Goal: Transaction & Acquisition: Purchase product/service

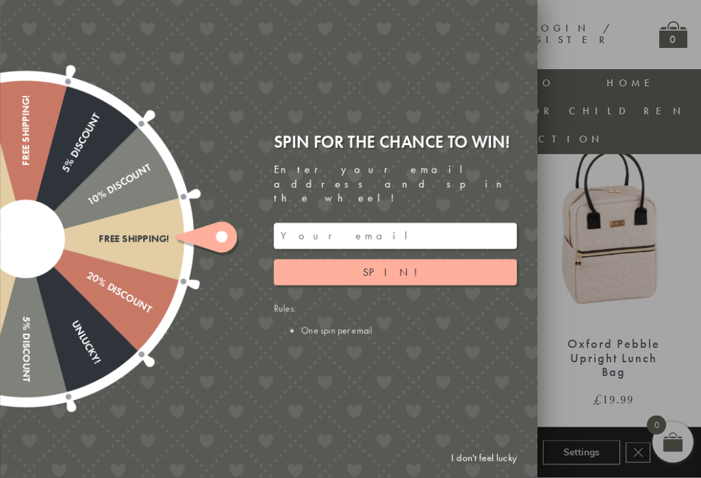
scroll to position [871, 0]
click at [474, 471] on link "I don't feel lucky" at bounding box center [483, 458] width 79 height 25
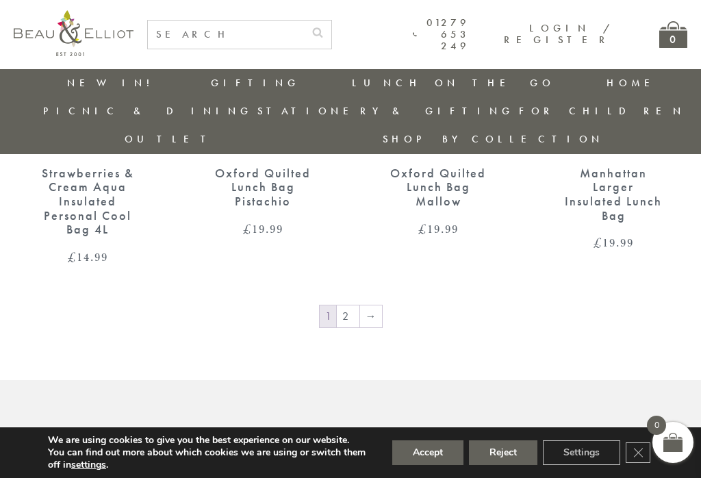
scroll to position [2066, 0]
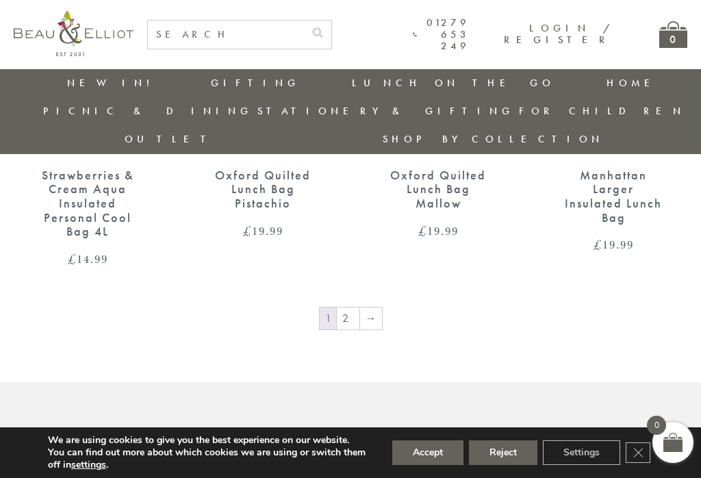
click at [346, 307] on link "2" at bounding box center [348, 318] width 23 height 22
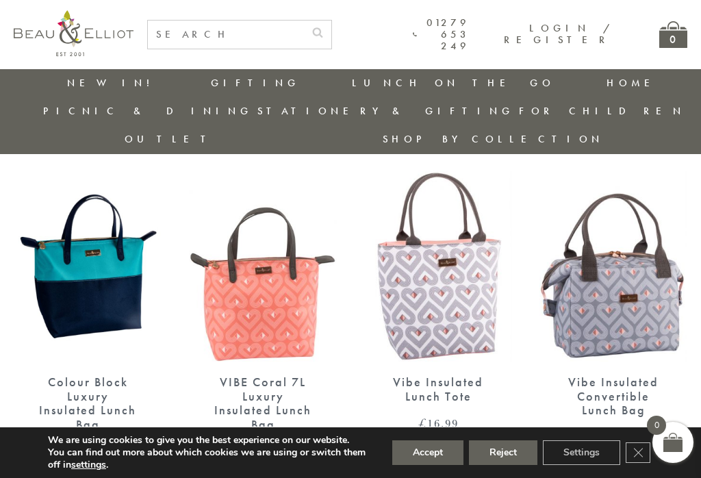
scroll to position [1593, 0]
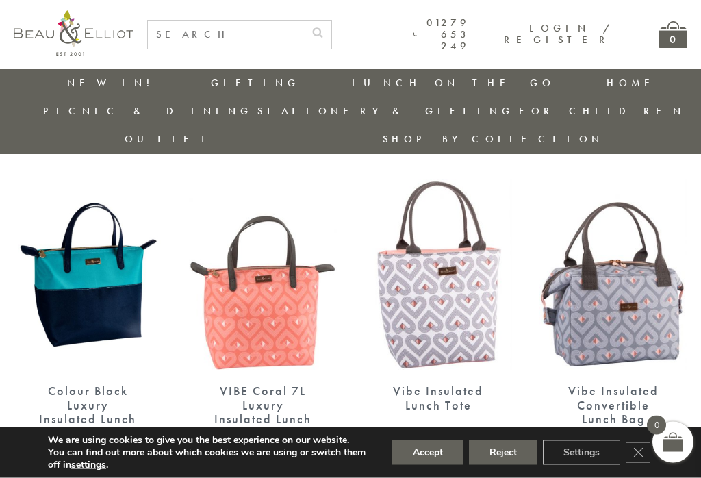
click at [627, 384] on div "Vibe Insulated Convertible Lunch Bag" at bounding box center [613, 405] width 100 height 42
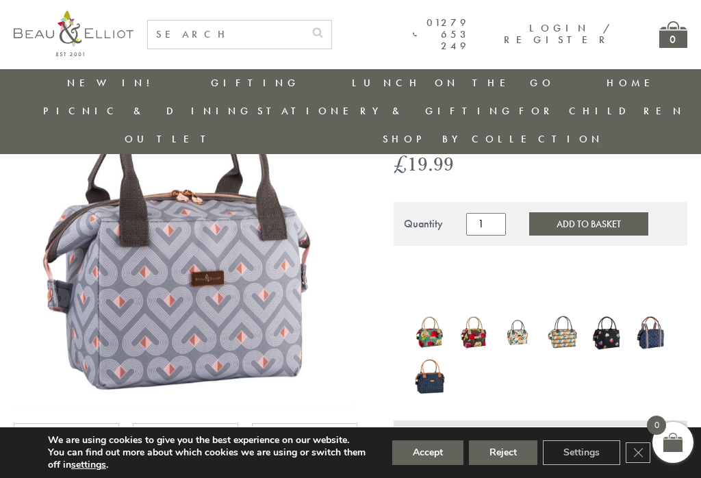
scroll to position [193, 0]
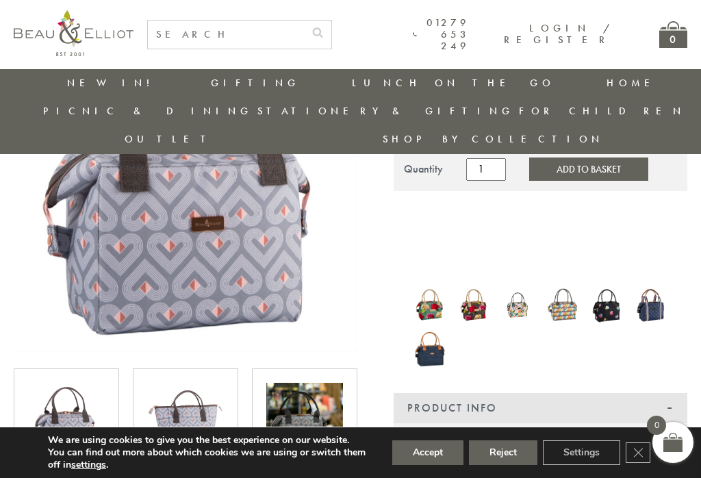
click at [649, 286] on img at bounding box center [651, 305] width 31 height 38
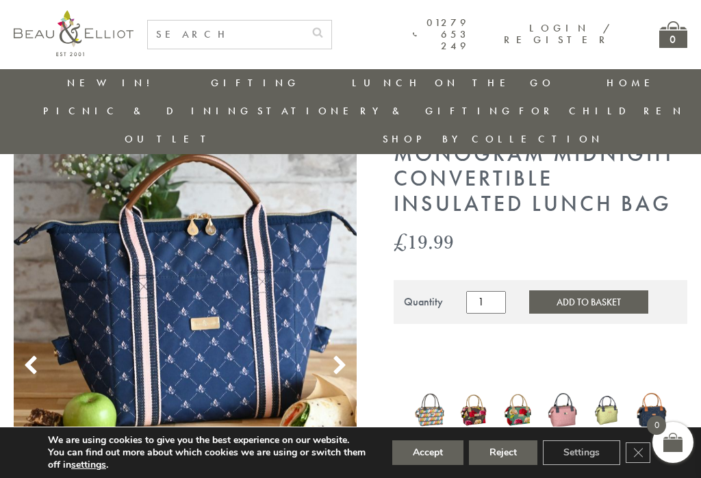
scroll to position [71, 0]
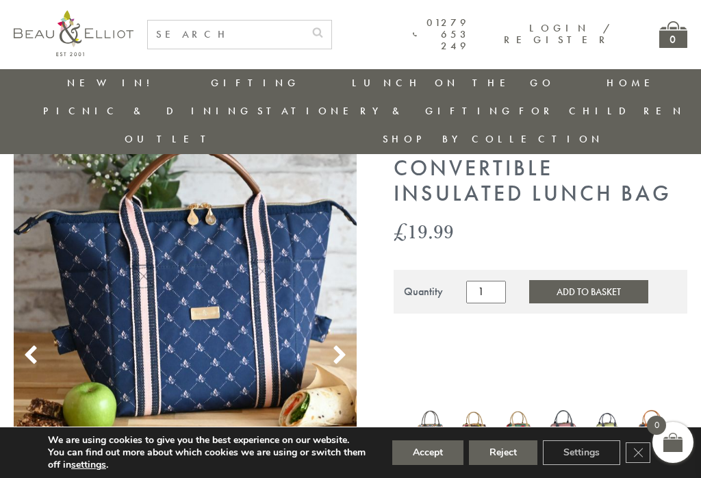
click at [605, 411] on img at bounding box center [607, 427] width 31 height 33
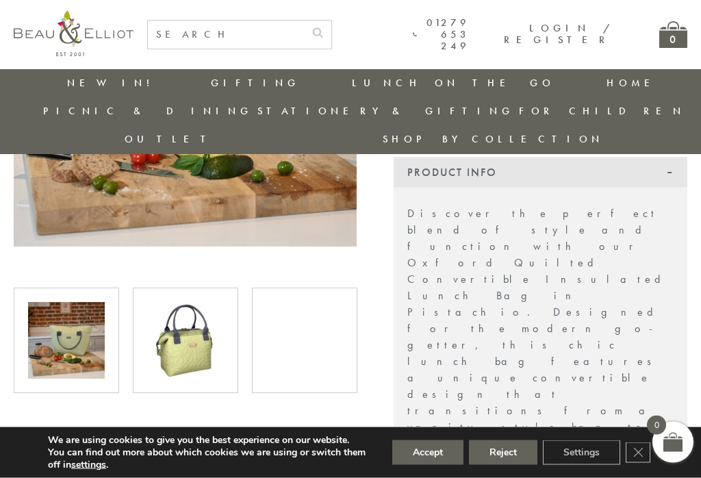
scroll to position [299, 0]
click at [175, 316] on img at bounding box center [185, 340] width 77 height 77
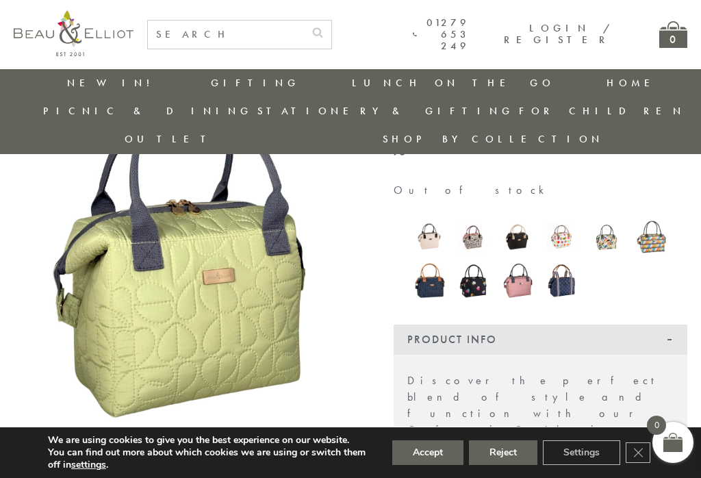
scroll to position [130, 0]
click at [609, 222] on img at bounding box center [607, 237] width 31 height 31
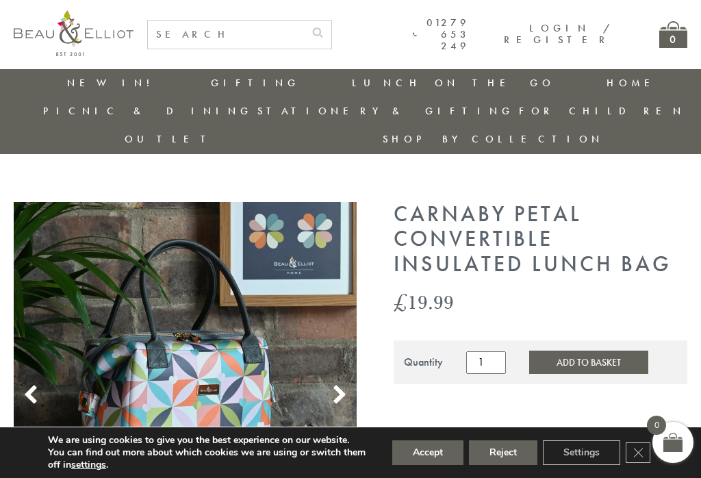
scroll to position [3, 0]
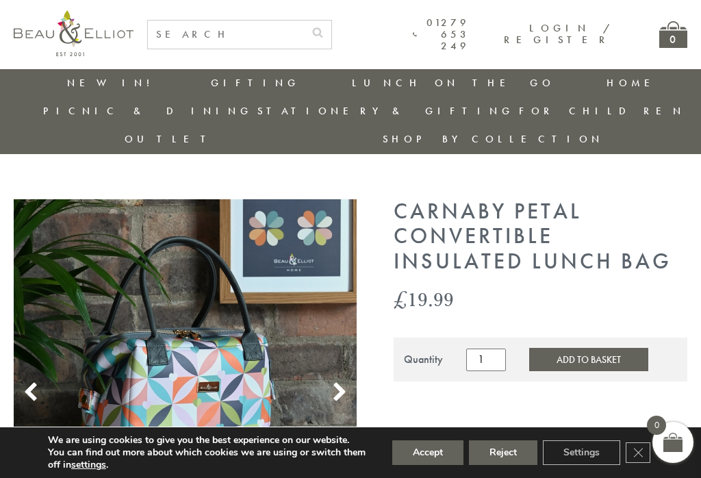
click at [504, 457] on button "Reject" at bounding box center [503, 452] width 68 height 25
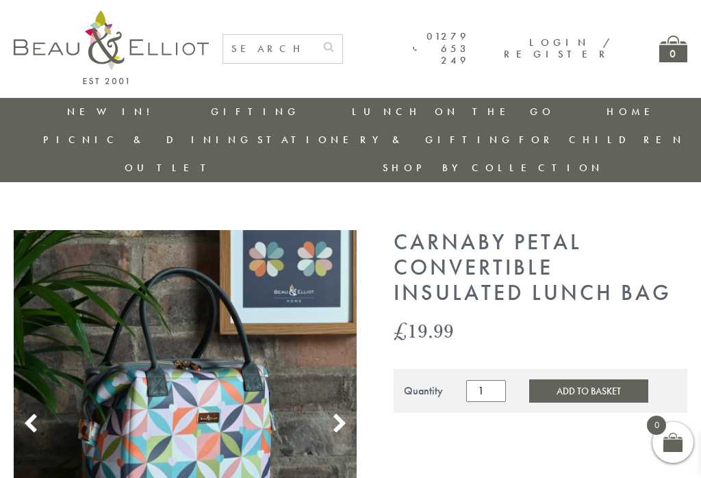
click at [210, 126] on ul "New in! Gifting Picnic & Dining Lunch On The Go Home Lunch On The Go Insulated …" at bounding box center [351, 140] width 674 height 85
click at [366, 212] on link "Insulated Travel Mugs" at bounding box center [427, 230] width 123 height 36
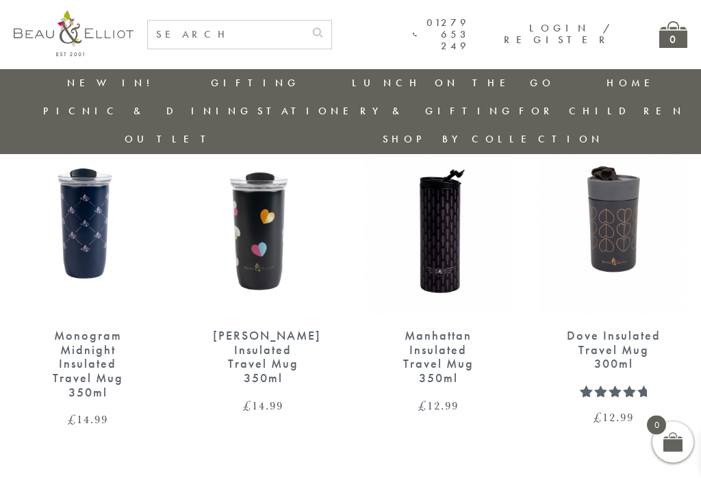
scroll to position [1221, 0]
click at [396, 247] on link "Carnaby" at bounding box center [457, 253] width 123 height 12
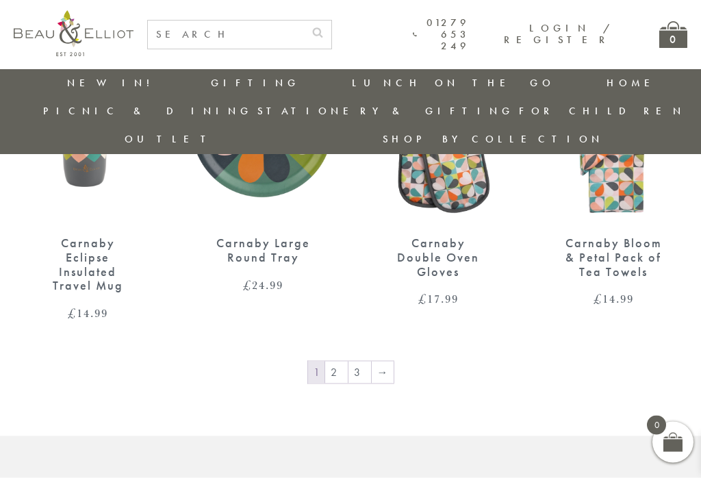
scroll to position [1525, 0]
click at [333, 361] on link "2" at bounding box center [336, 372] width 23 height 22
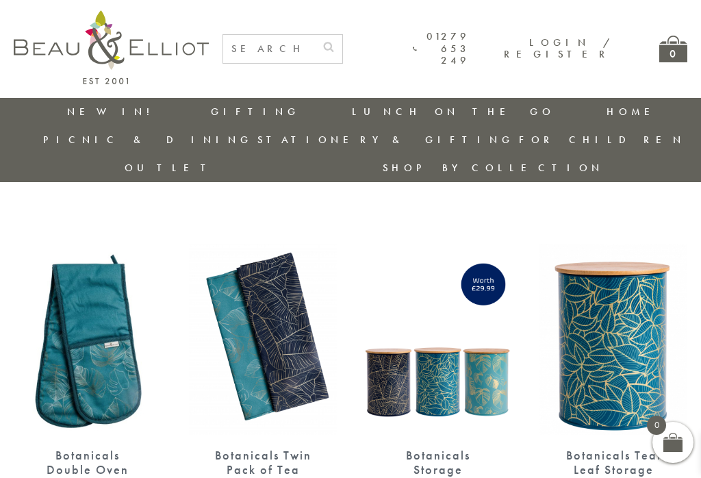
click at [396, 215] on link "[GEOGRAPHIC_DATA] and [GEOGRAPHIC_DATA]" at bounding box center [457, 233] width 123 height 36
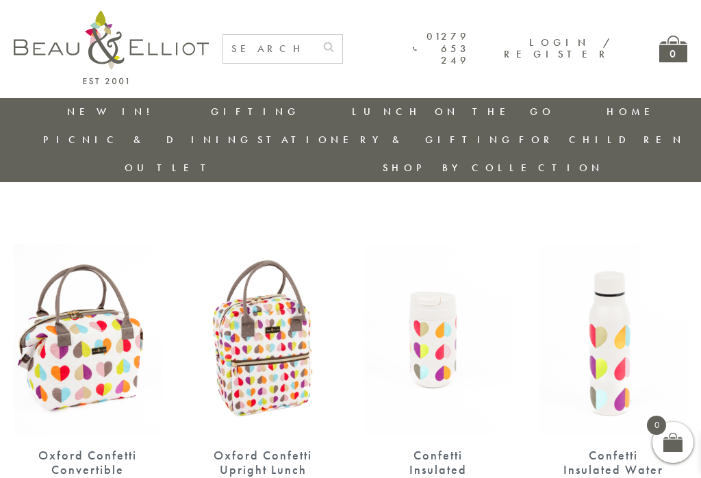
click at [396, 257] on link "[GEOGRAPHIC_DATA]" at bounding box center [457, 263] width 123 height 12
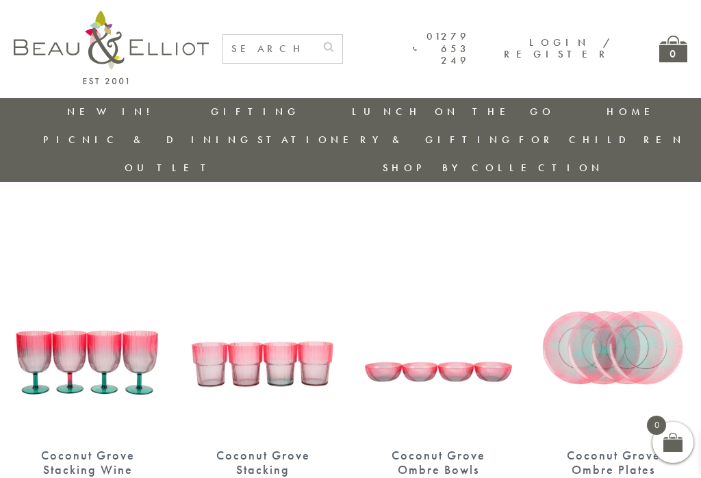
click at [396, 294] on link "Strawberries & Cream" at bounding box center [457, 306] width 123 height 24
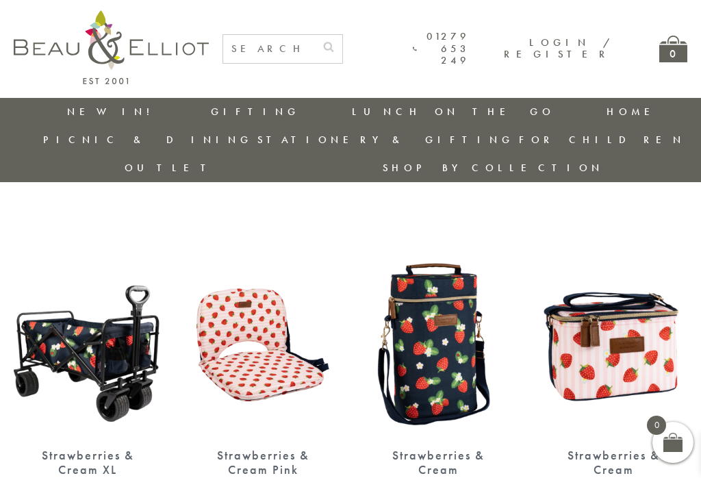
click at [396, 344] on link "[PERSON_NAME]" at bounding box center [457, 350] width 123 height 12
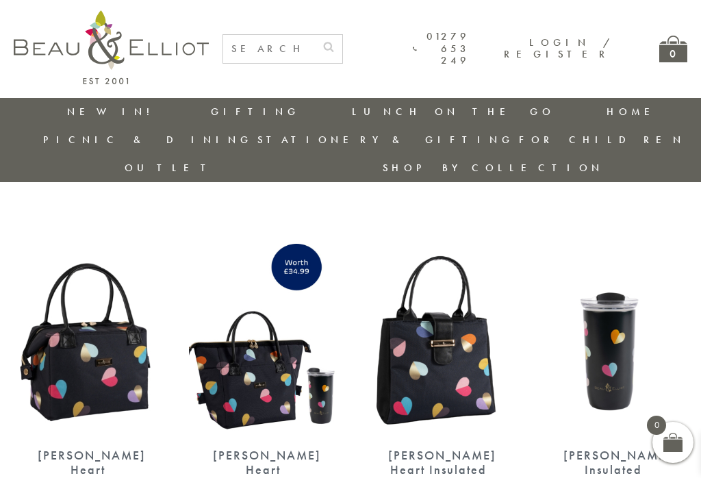
click at [396, 423] on link "Boho" at bounding box center [457, 429] width 123 height 12
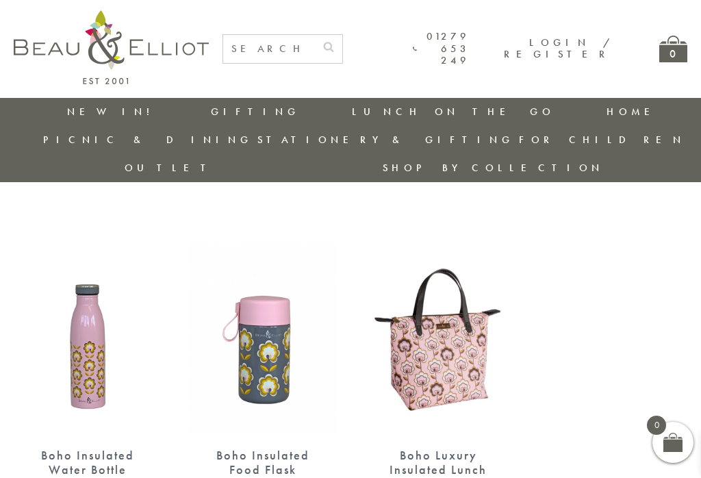
click at [396, 460] on link "St Ives" at bounding box center [457, 466] width 123 height 12
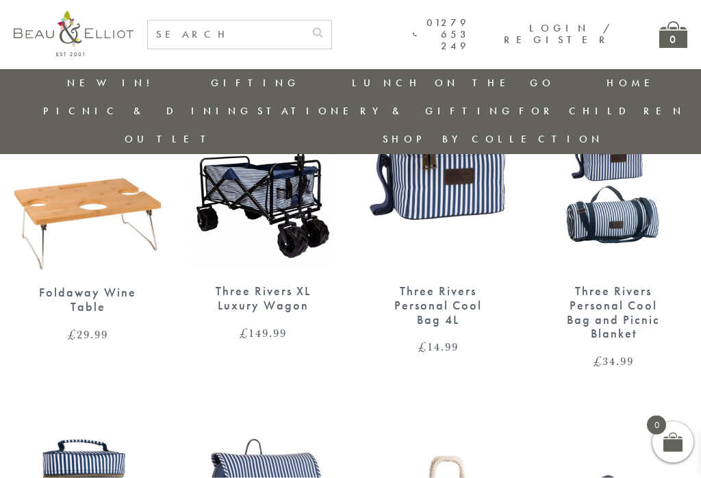
scroll to position [136, 0]
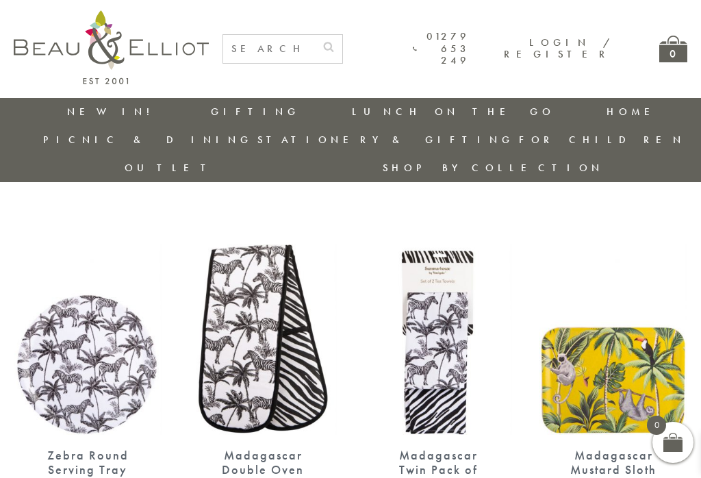
click at [396, 276] on link "Carnaby" at bounding box center [457, 282] width 123 height 12
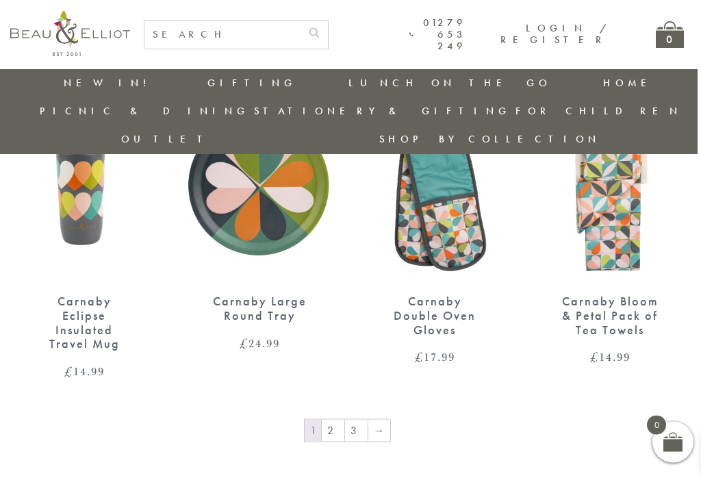
scroll to position [1467, 3]
click at [339, 419] on link "2" at bounding box center [333, 430] width 23 height 22
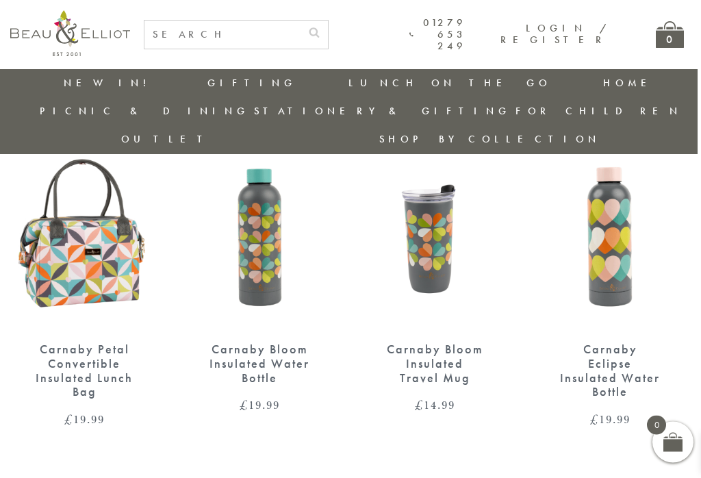
scroll to position [1069, 3]
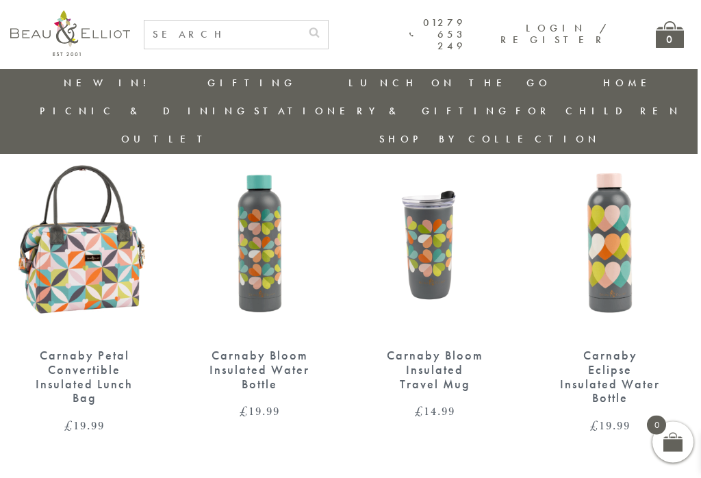
click at [425, 348] on div "Carnaby Bloom Insulated Travel Mug" at bounding box center [435, 369] width 100 height 42
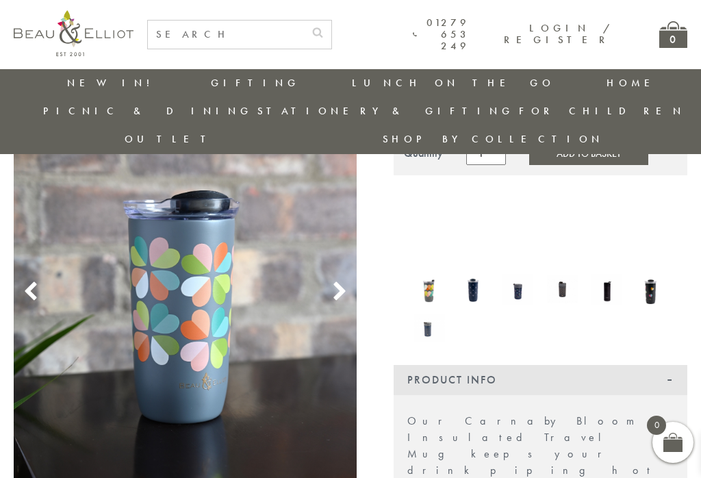
scroll to position [182, 0]
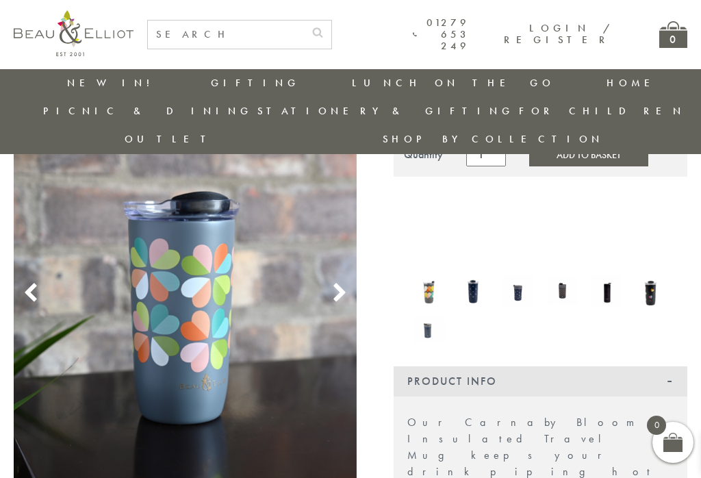
click at [477, 270] on img at bounding box center [474, 291] width 31 height 42
click at [32, 283] on use at bounding box center [31, 292] width 12 height 18
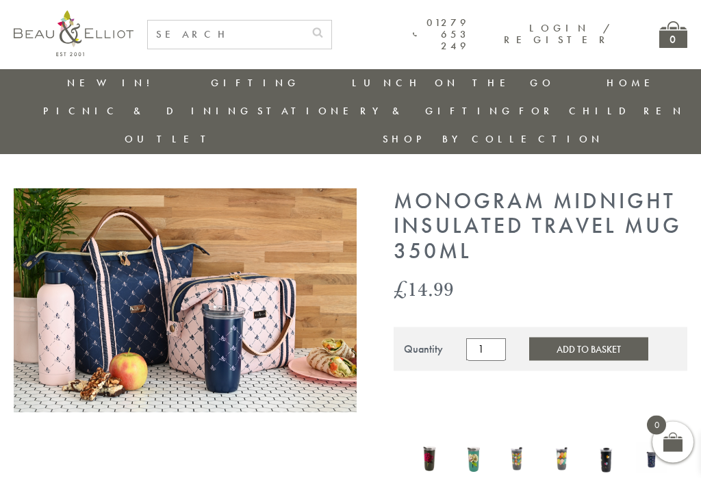
scroll to position [32, 0]
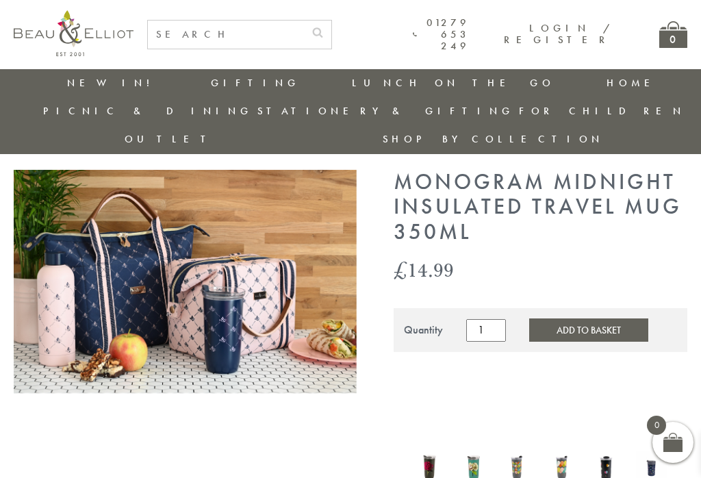
click at [560, 446] on img at bounding box center [562, 466] width 31 height 40
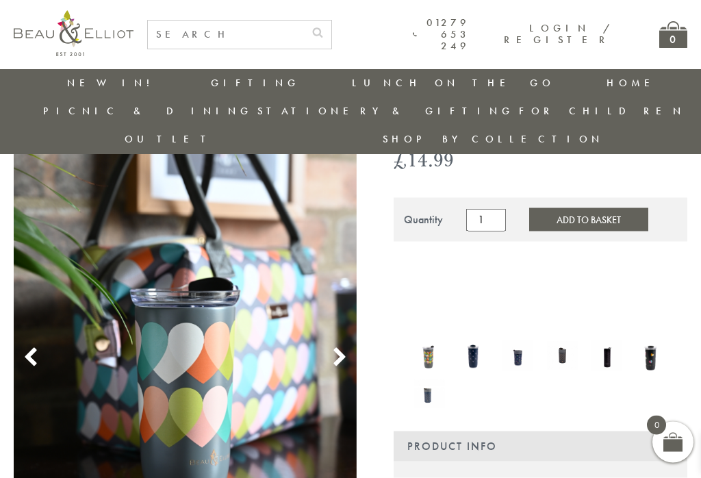
scroll to position [118, 0]
click at [429, 335] on img at bounding box center [429, 355] width 31 height 40
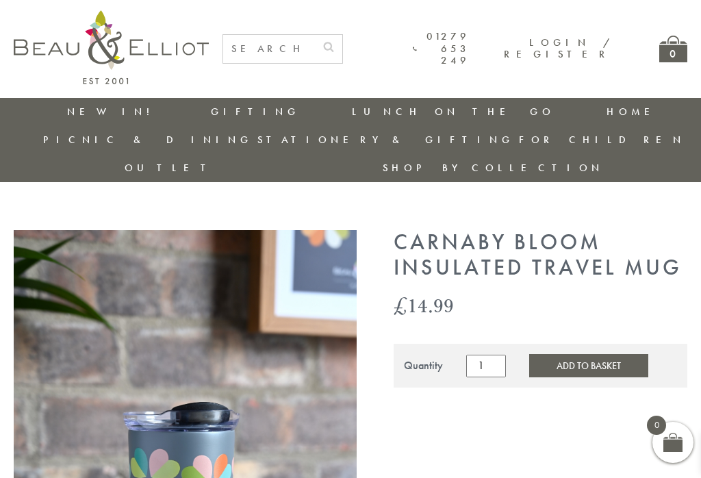
click at [396, 276] on link "Carnaby" at bounding box center [457, 282] width 123 height 12
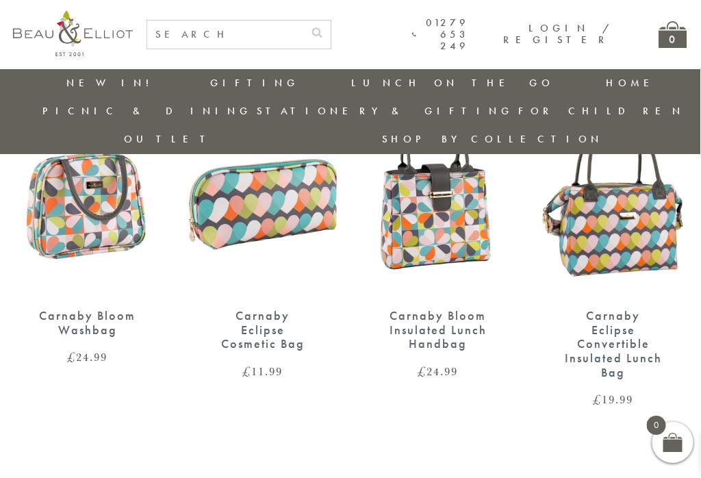
scroll to position [722, 0]
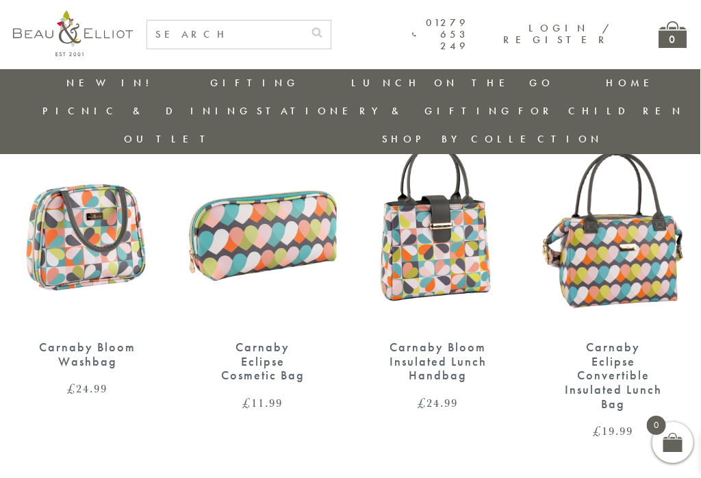
click at [450, 213] on img at bounding box center [438, 231] width 148 height 191
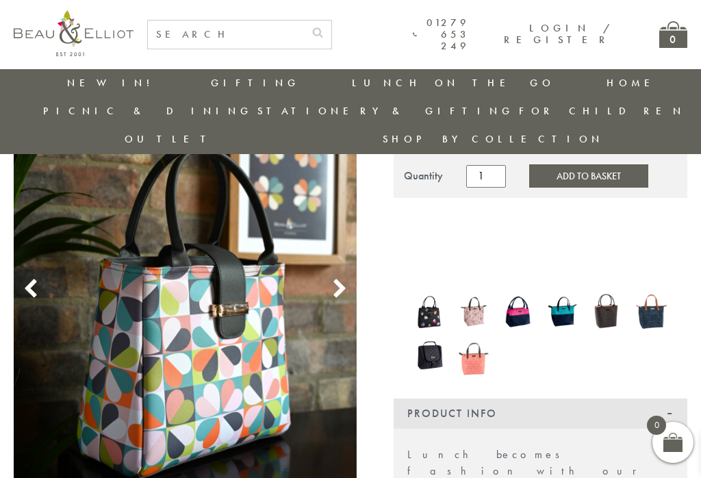
scroll to position [187, 0]
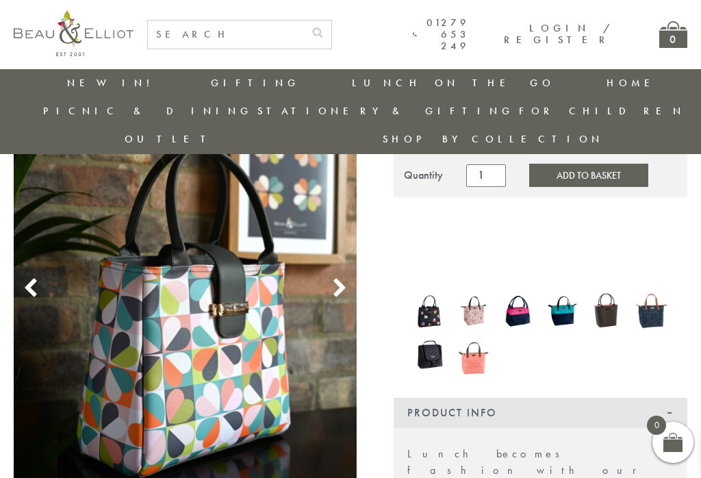
click at [30, 279] on use at bounding box center [31, 288] width 12 height 18
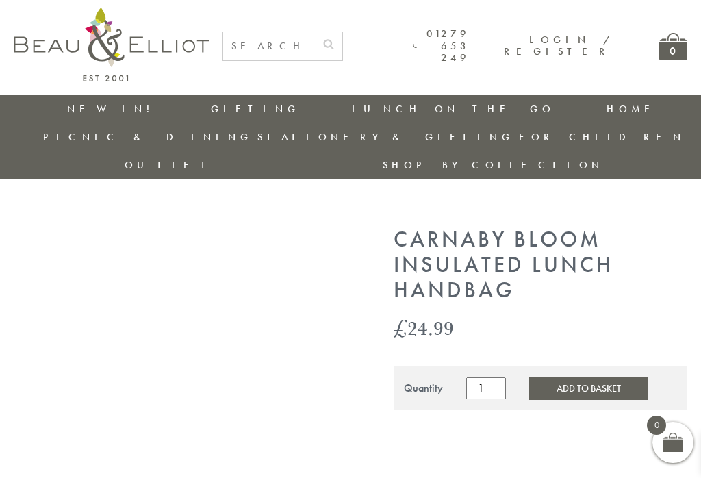
scroll to position [0, 0]
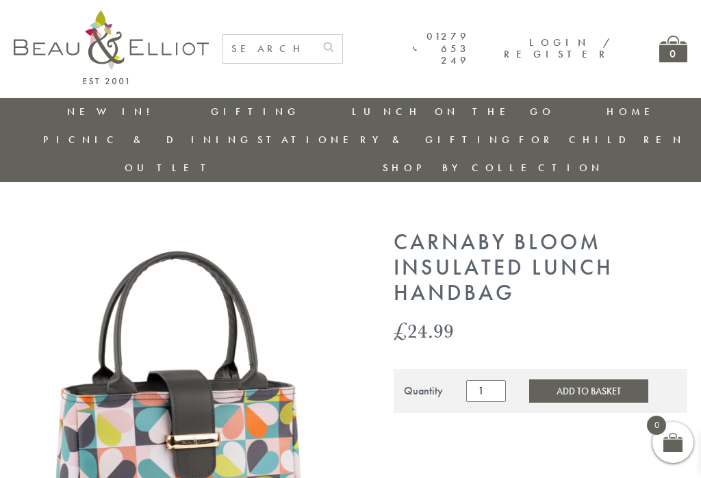
click at [396, 362] on link "Confetti" at bounding box center [457, 368] width 123 height 12
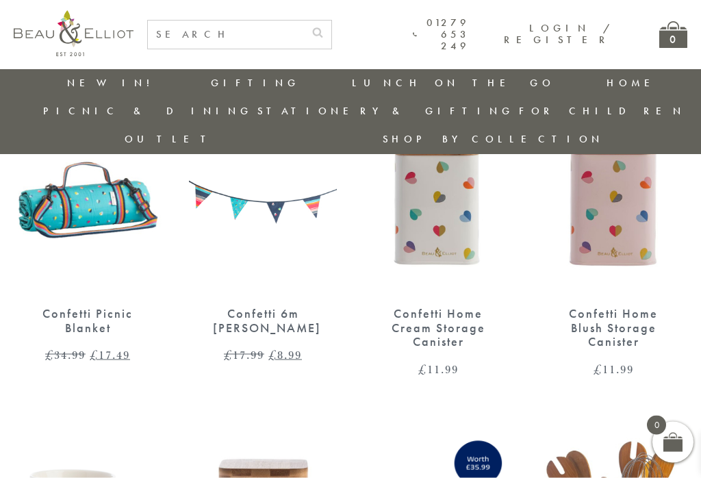
scroll to position [756, 0]
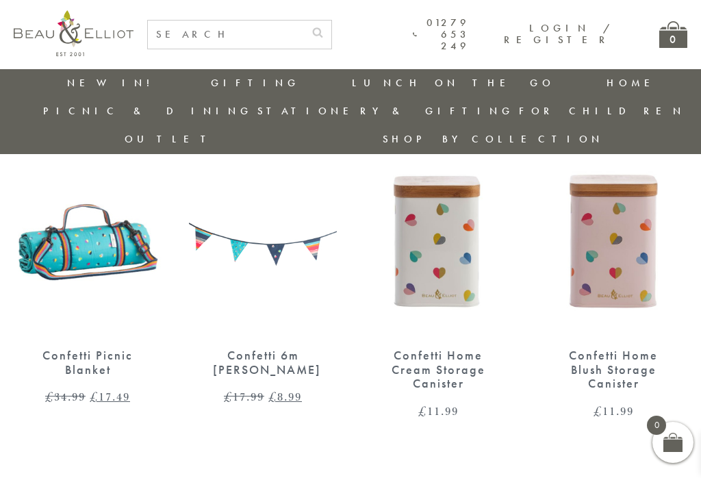
click at [396, 247] on link "Carnaby" at bounding box center [457, 253] width 123 height 12
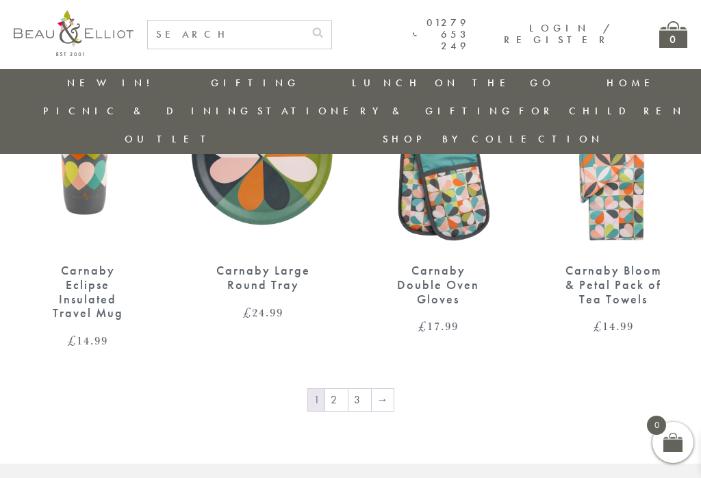
scroll to position [1495, 0]
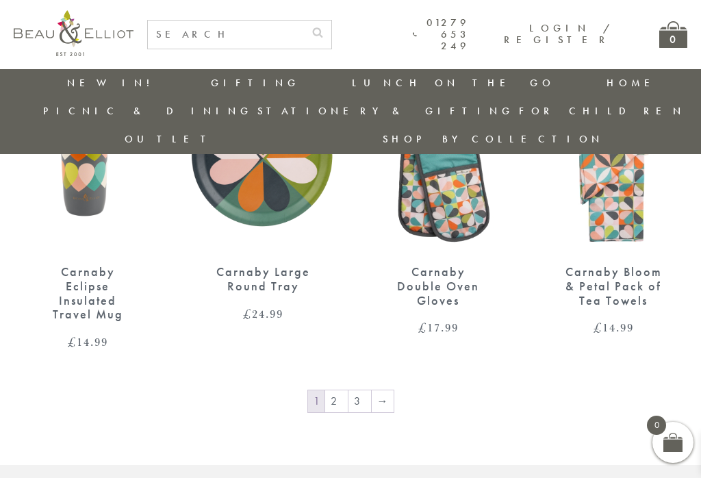
click at [342, 390] on link "2" at bounding box center [336, 401] width 23 height 22
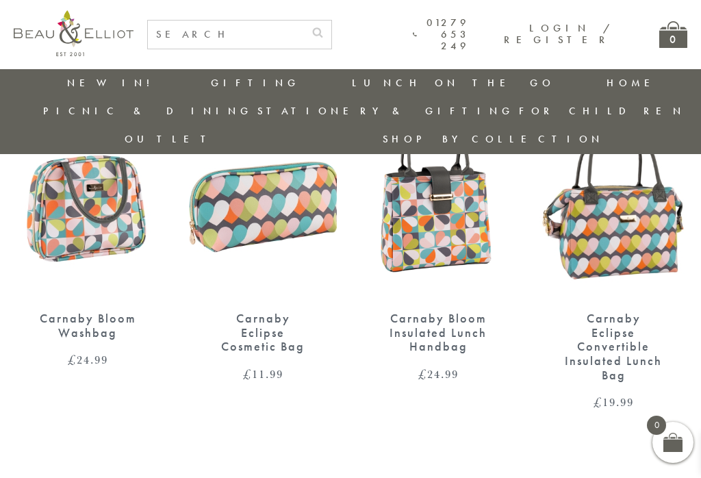
scroll to position [750, 0]
click at [637, 192] on img at bounding box center [614, 202] width 148 height 191
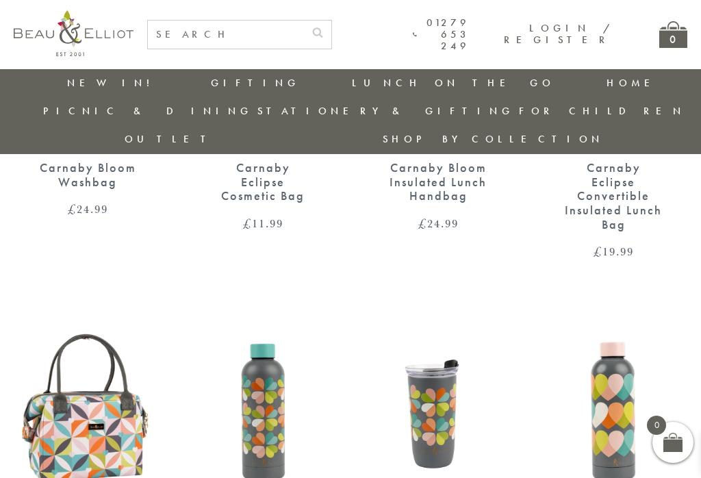
scroll to position [908, 0]
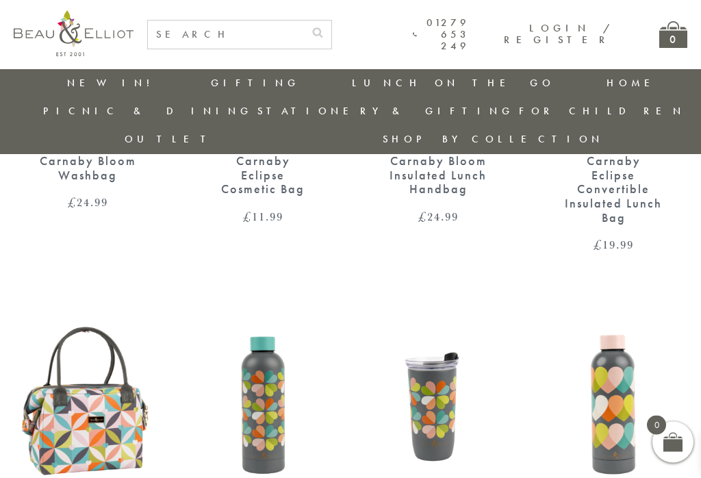
click at [81, 392] on img at bounding box center [88, 401] width 148 height 191
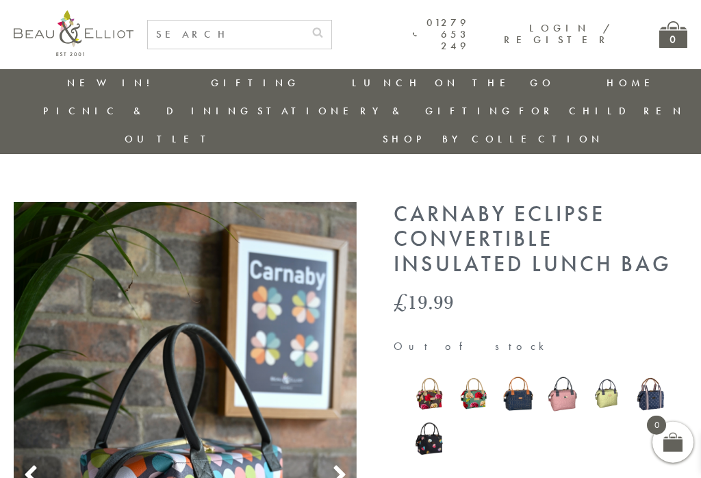
scroll to position [20, 0]
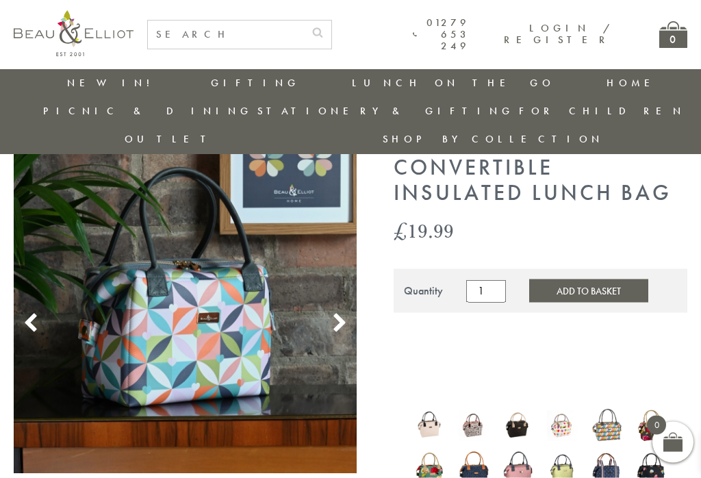
scroll to position [73, 0]
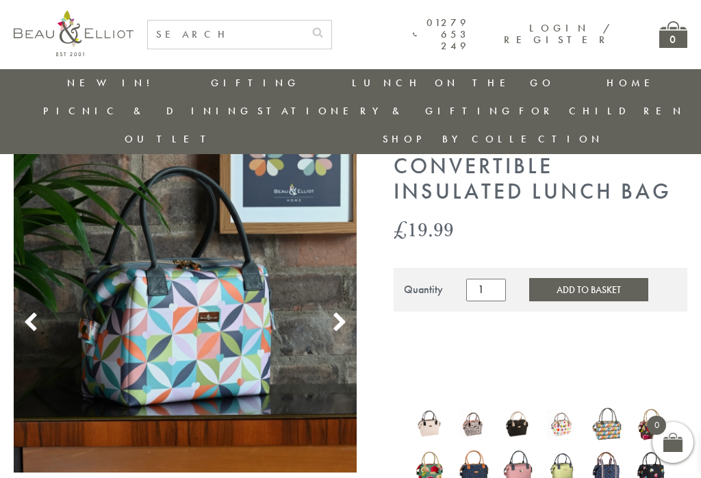
click at [27, 312] on icon at bounding box center [31, 322] width 21 height 21
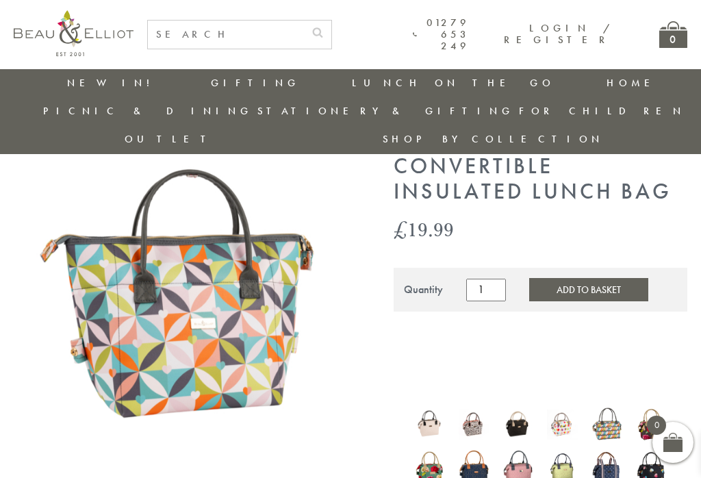
click at [26, 307] on img at bounding box center [185, 300] width 343 height 343
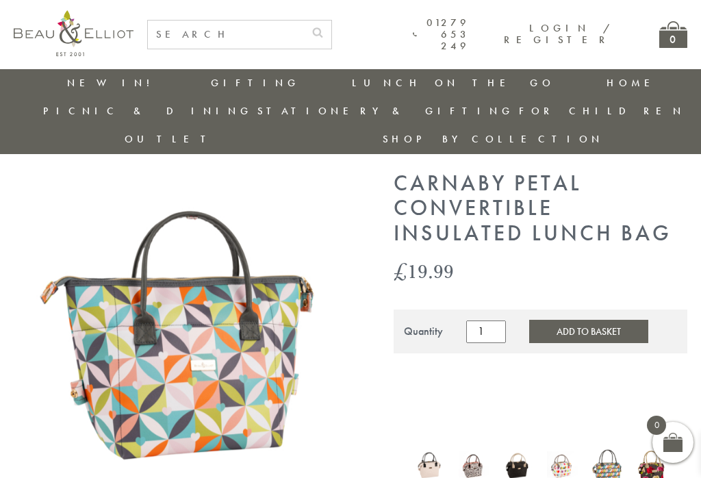
scroll to position [30, 0]
click at [583, 320] on button "Add to Basket" at bounding box center [588, 331] width 119 height 23
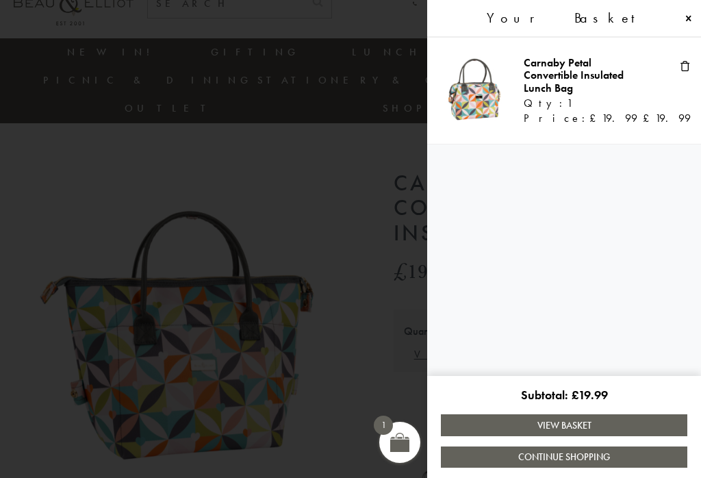
click at [560, 453] on link "Continue Shopping" at bounding box center [564, 456] width 246 height 21
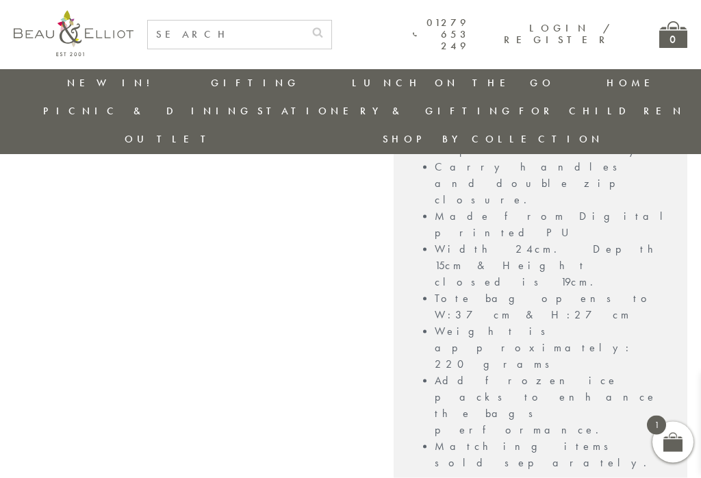
scroll to position [977, 0]
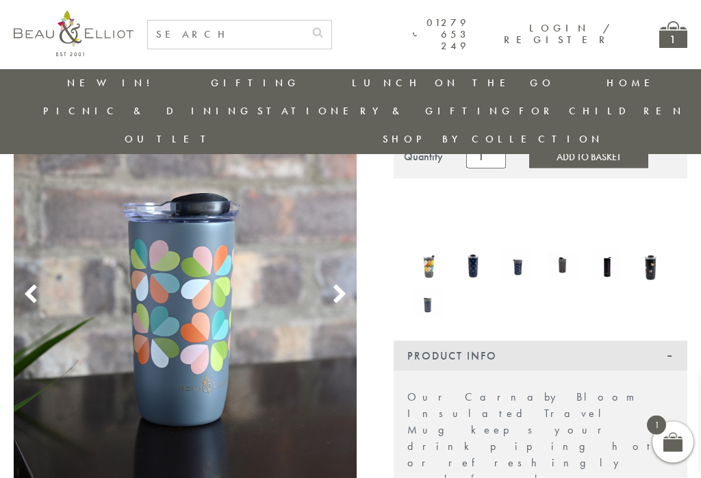
scroll to position [185, 0]
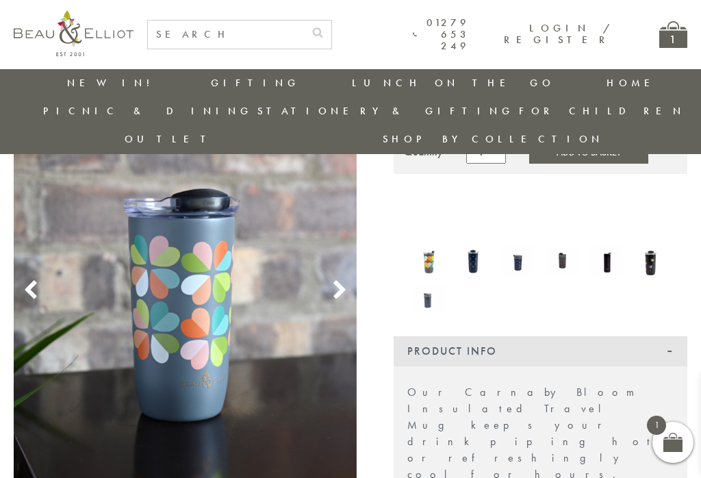
click at [568, 164] on button "Add to Basket" at bounding box center [588, 151] width 119 height 23
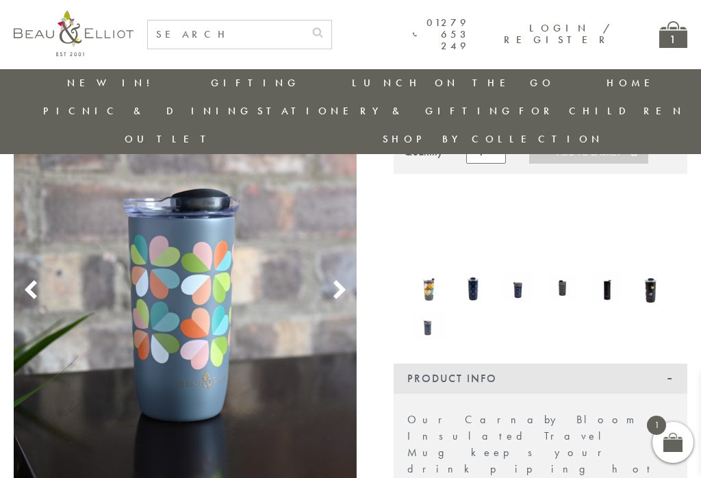
scroll to position [8, 0]
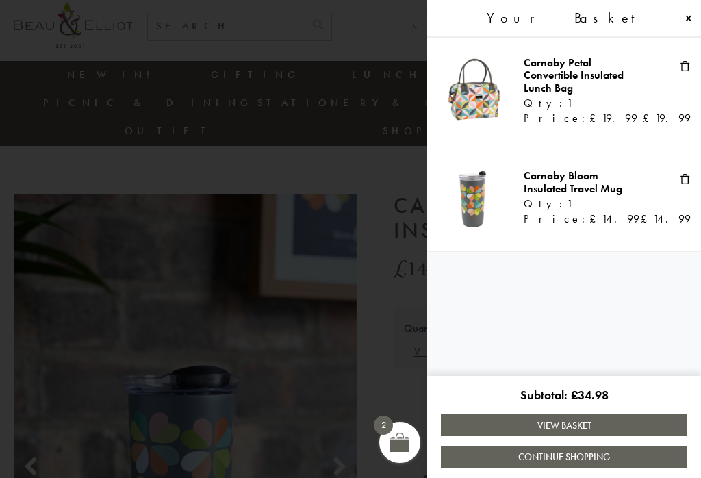
click at [581, 427] on link "View Basket" at bounding box center [564, 424] width 246 height 21
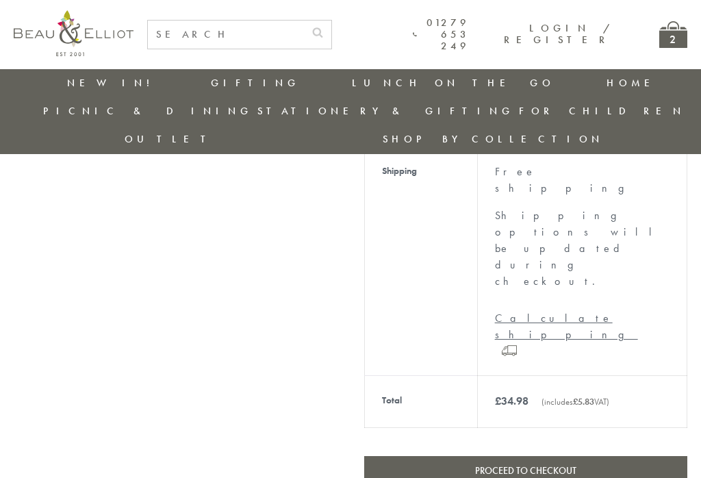
scroll to position [522, 0]
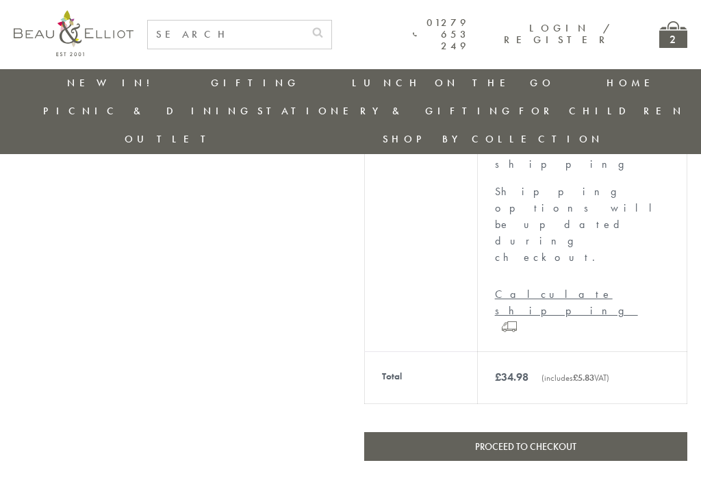
click at [516, 432] on link "Proceed to checkout" at bounding box center [525, 446] width 323 height 29
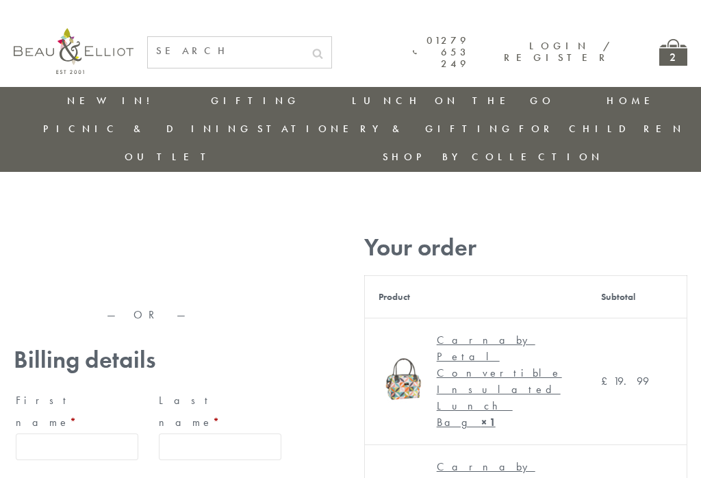
scroll to position [9, 0]
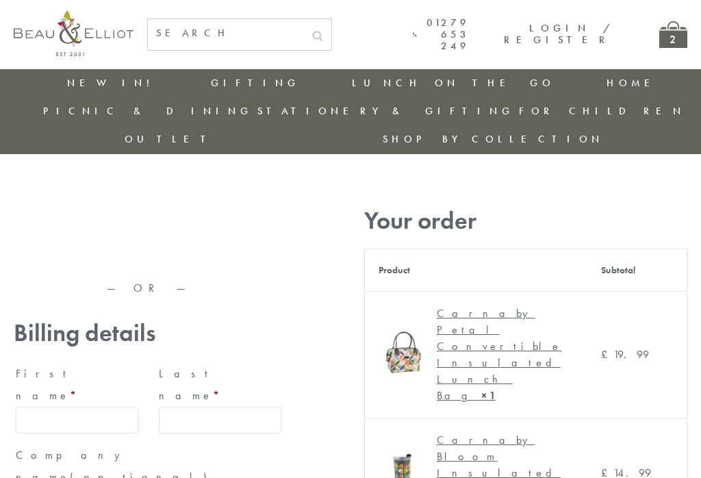
click at [53, 407] on input "First name *" at bounding box center [77, 420] width 123 height 27
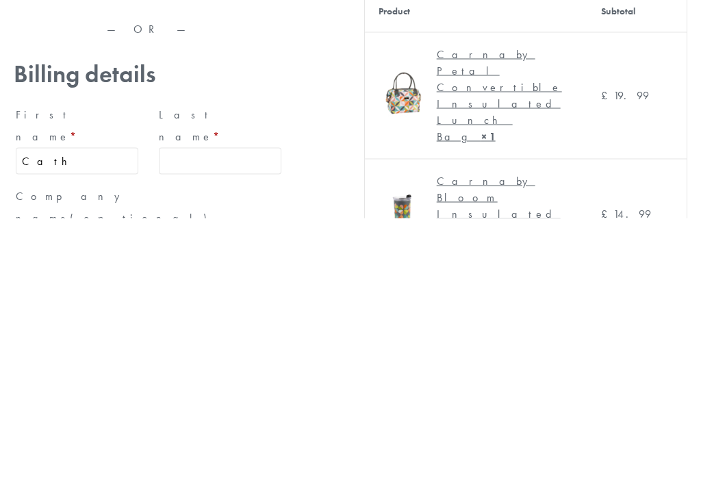
type input "Cath"
click at [191, 407] on input "Last name *" at bounding box center [220, 420] width 123 height 27
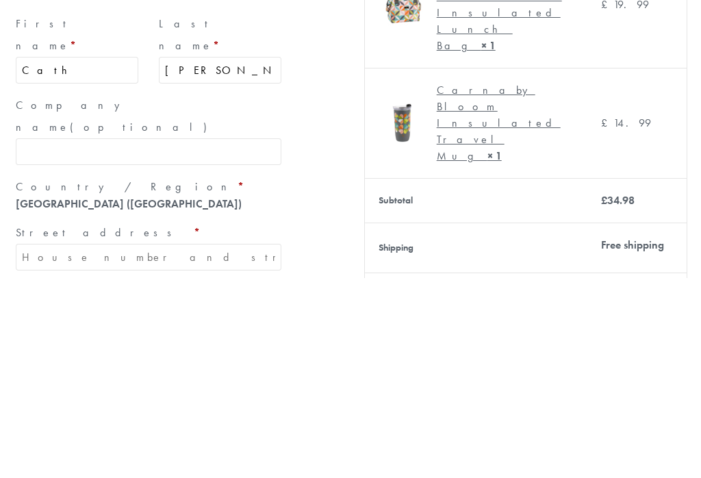
scroll to position [161, 3]
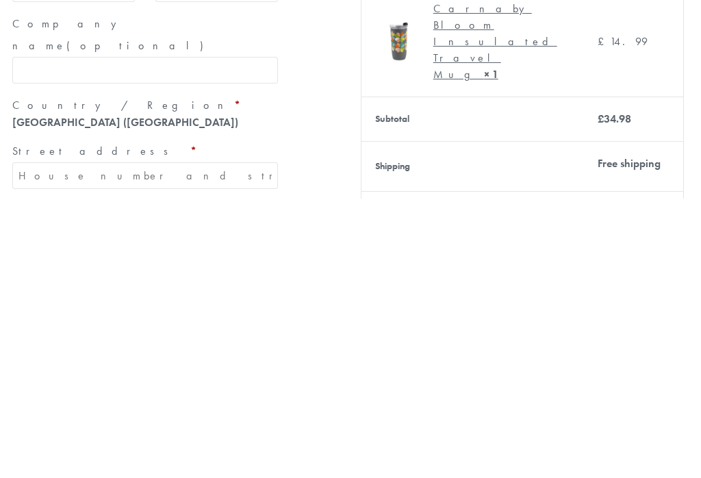
type input "Dooley"
click at [34, 442] on input "Street address *" at bounding box center [145, 455] width 266 height 27
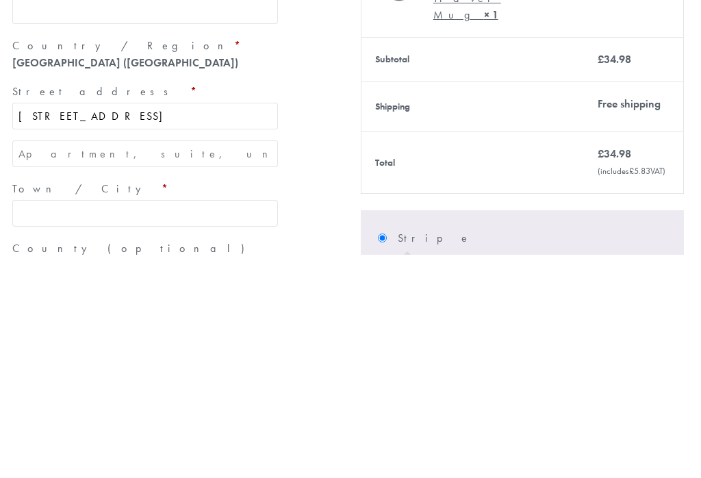
scroll to position [277, 3]
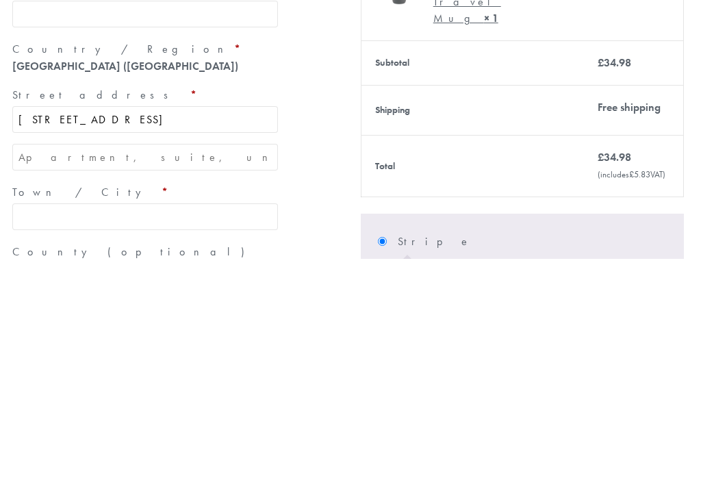
type input "[STREET_ADDRESS]"
click at [25, 363] on input "Apartment, suite, unit, etc. (optional)" at bounding box center [145, 376] width 266 height 27
type input "[GEOGRAPHIC_DATA]"
click at [38, 422] on input "Town / City *" at bounding box center [145, 435] width 266 height 27
type input "[GEOGRAPHIC_DATA]"
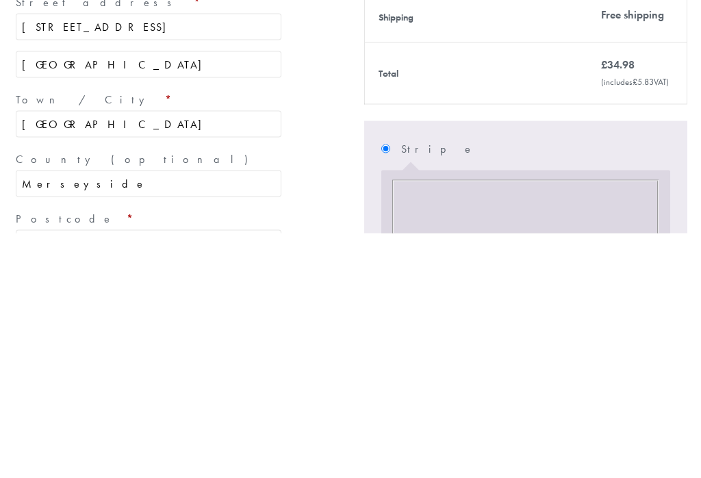
scroll to position [351, 0]
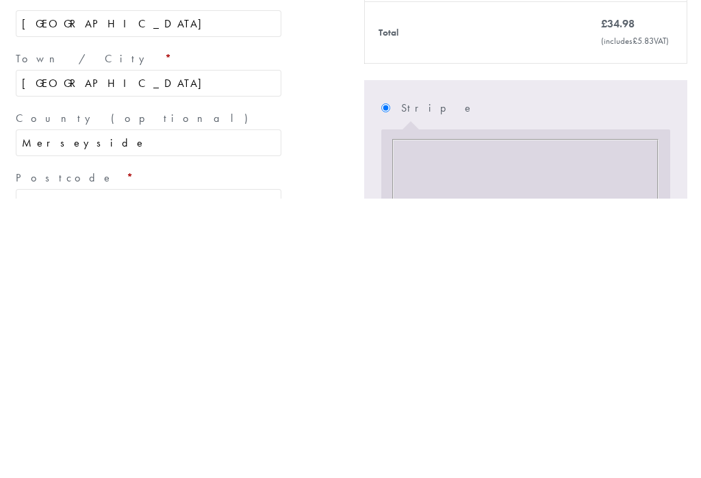
type input "Merseyside"
click at [38, 468] on input "Postcode *" at bounding box center [149, 481] width 266 height 27
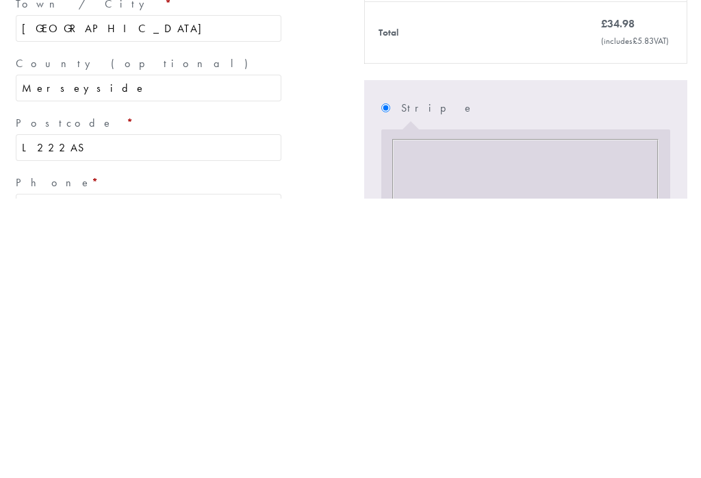
type input "L222AS"
click at [40, 473] on input "Phone *" at bounding box center [149, 486] width 266 height 27
type input "07746772573"
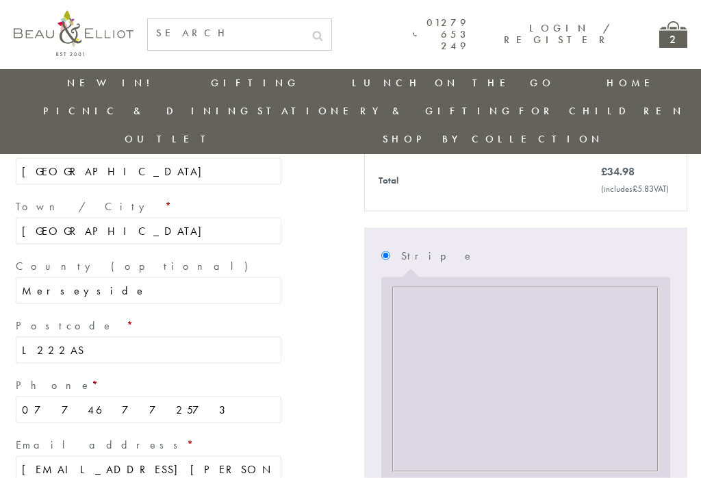
scroll to position [482, 0]
type input "[EMAIL_ADDRESS][PERSON_NAME][DOMAIN_NAME]"
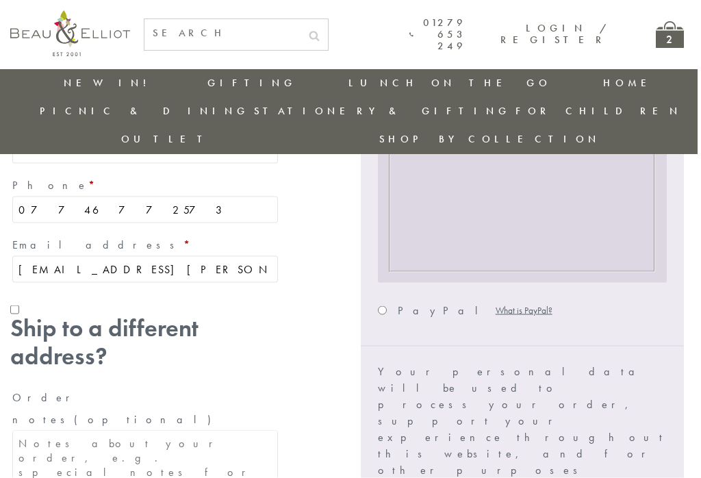
scroll to position [690, 3]
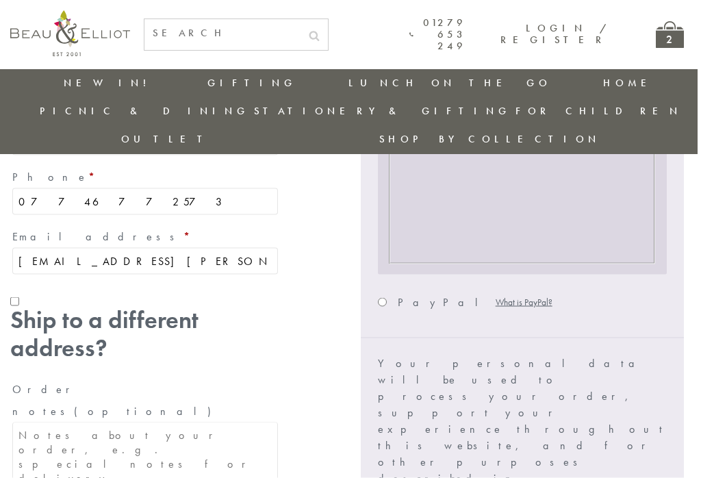
checkbox input "true"
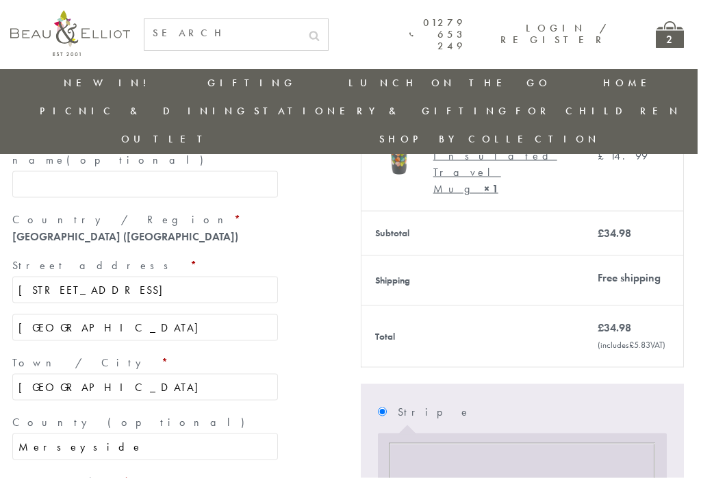
scroll to position [327, 3]
click at [385, 406] on input "Stripe" at bounding box center [382, 410] width 9 height 9
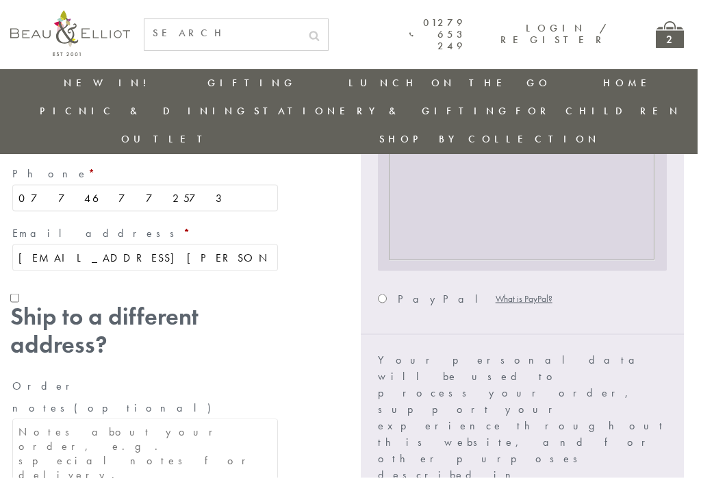
scroll to position [696, 3]
